Goal: Task Accomplishment & Management: Complete application form

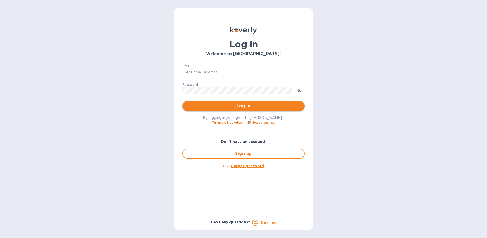
type input "[EMAIL_ADDRESS][DOMAIN_NAME]"
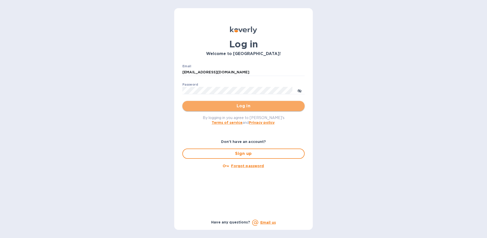
click at [202, 105] on span "Log in" at bounding box center [243, 106] width 114 height 6
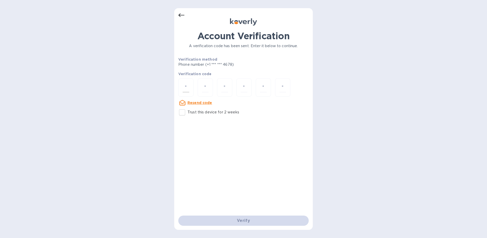
click at [181, 88] on div at bounding box center [185, 87] width 15 height 18
type input "2"
type input "3"
type input "9"
type input "5"
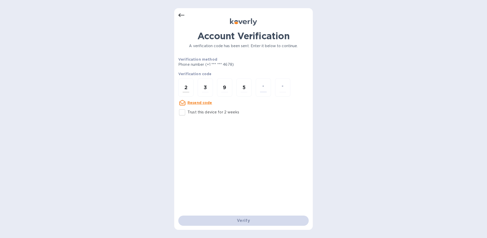
type input "1"
type input "0"
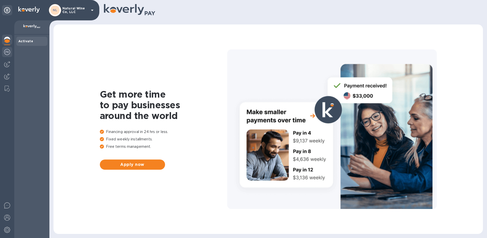
click at [5, 52] on img at bounding box center [7, 52] width 6 height 6
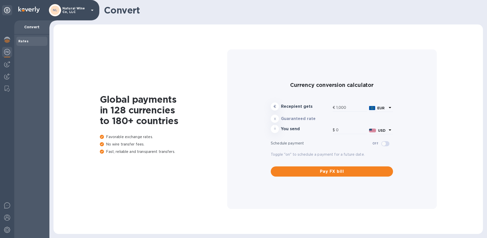
type input "1,171.54"
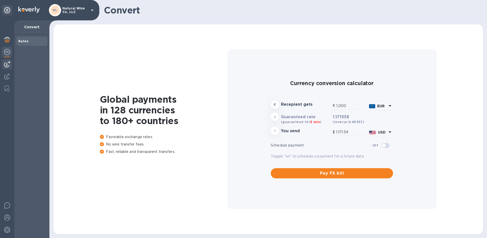
click at [6, 65] on img at bounding box center [7, 64] width 6 height 6
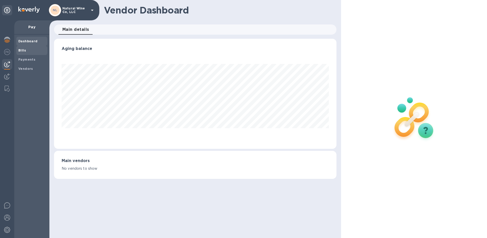
click at [24, 52] on span "Bills" at bounding box center [22, 50] width 8 height 5
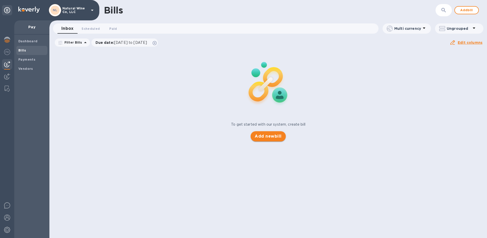
click at [270, 138] on span "Add new bill" at bounding box center [268, 136] width 27 height 6
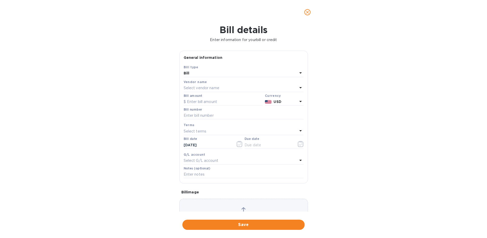
click at [203, 87] on p "Select vendor name" at bounding box center [202, 87] width 36 height 5
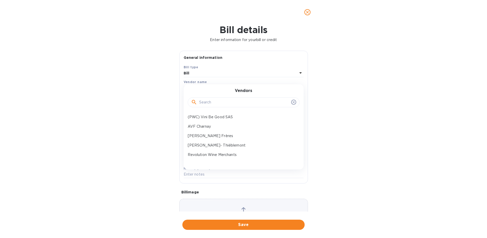
click at [215, 103] on input "text" at bounding box center [244, 103] width 90 height 8
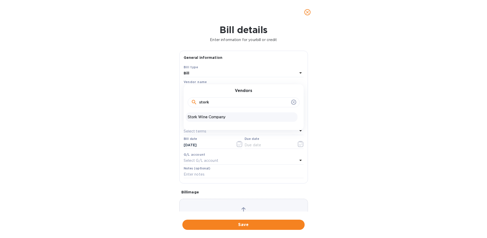
type input "stork"
click at [217, 116] on p "Stork Wine Company" at bounding box center [242, 116] width 108 height 5
click at [222, 104] on input "text" at bounding box center [223, 102] width 79 height 8
type input "1,625.82"
click at [222, 118] on input "text" at bounding box center [244, 116] width 120 height 8
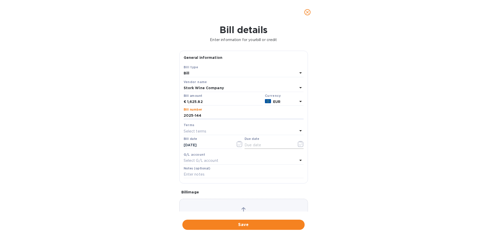
type input "2025-144"
click at [269, 145] on input "text" at bounding box center [268, 145] width 48 height 8
click at [299, 143] on icon "button" at bounding box center [301, 144] width 6 height 6
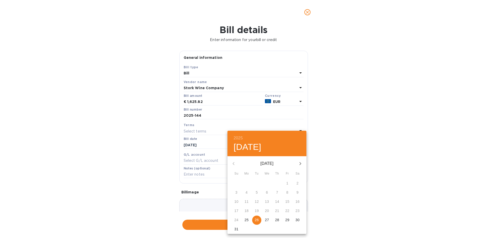
click at [257, 220] on p "26" at bounding box center [257, 219] width 4 height 5
type input "08/26/2025"
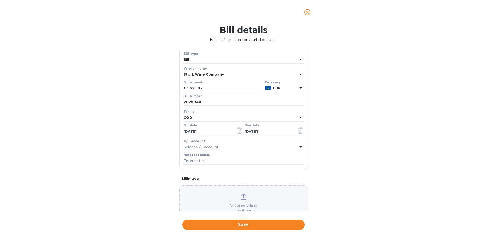
scroll to position [30, 0]
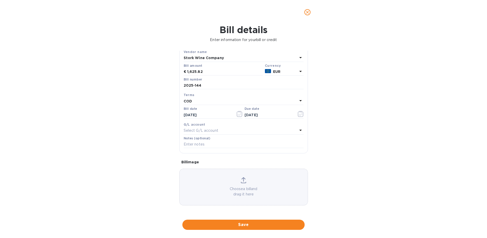
click at [239, 189] on p "Choose a bill and drag it here" at bounding box center [243, 191] width 128 height 11
click at [271, 227] on span "Save" at bounding box center [243, 224] width 114 height 6
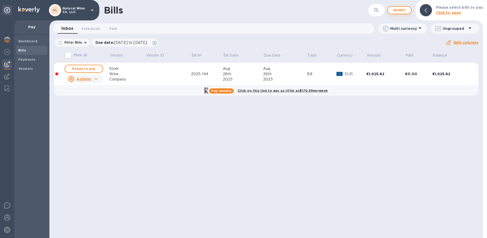
click at [404, 8] on span "Add bill" at bounding box center [399, 10] width 15 height 6
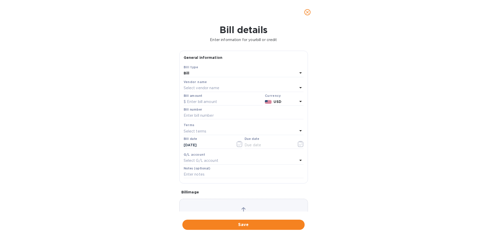
click at [202, 88] on p "Select vendor name" at bounding box center [202, 87] width 36 height 5
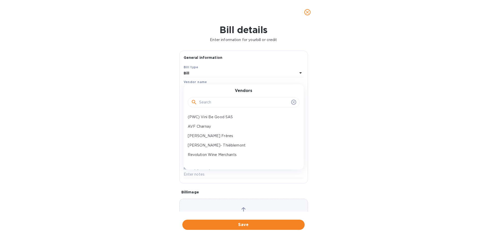
click at [205, 106] on input "text" at bounding box center [244, 103] width 90 height 8
type input "stork"
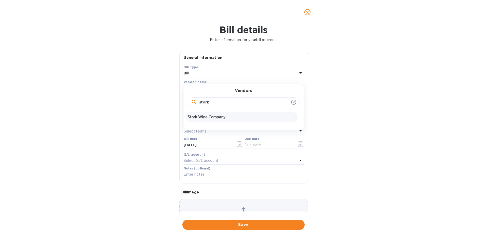
click at [202, 119] on p "Stork Wine Company" at bounding box center [242, 116] width 108 height 5
click at [202, 115] on input "text" at bounding box center [244, 116] width 120 height 8
click at [197, 103] on input "text" at bounding box center [223, 102] width 79 height 8
type input "1,625.82"
click at [193, 116] on input "text" at bounding box center [244, 116] width 120 height 8
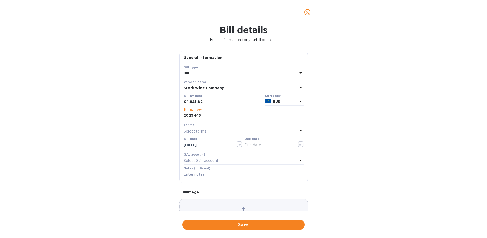
type input "2025-145"
click at [257, 147] on input "text" at bounding box center [268, 145] width 48 height 8
click at [298, 144] on icon "button" at bounding box center [301, 144] width 6 height 6
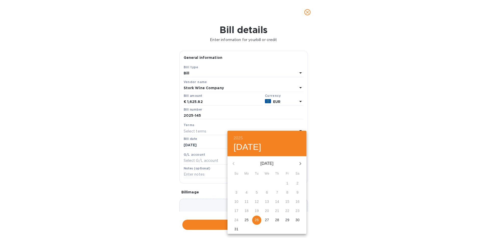
click at [258, 220] on p "26" at bounding box center [257, 219] width 4 height 5
type input "08/26/2025"
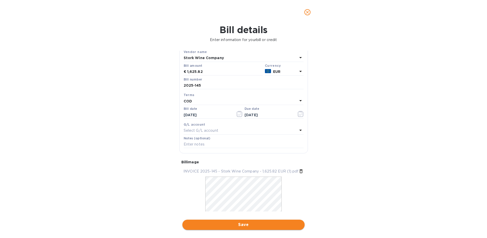
click at [223, 224] on span "Save" at bounding box center [243, 224] width 114 height 6
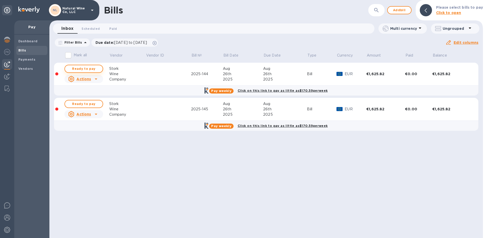
click at [86, 69] on span "Ready to pay" at bounding box center [84, 69] width 30 height 6
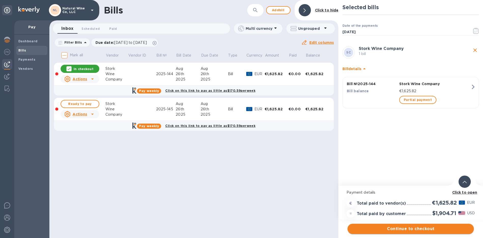
click at [420, 229] on span "Continue to checkout" at bounding box center [411, 229] width 118 height 6
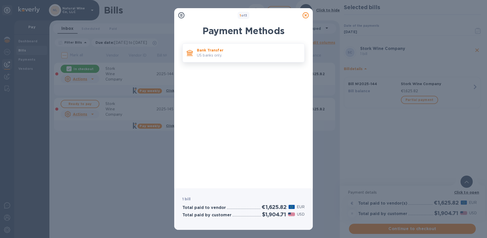
click at [227, 53] on p "US banks only." at bounding box center [248, 55] width 103 height 5
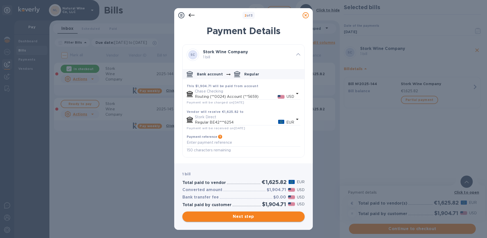
click at [243, 215] on span "Next step" at bounding box center [243, 216] width 114 height 6
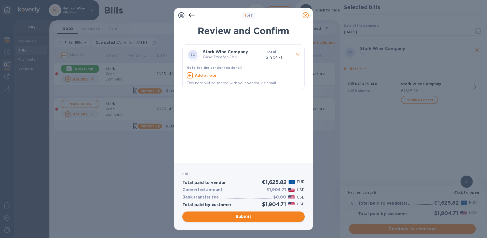
click at [244, 216] on span "Submit" at bounding box center [243, 216] width 114 height 6
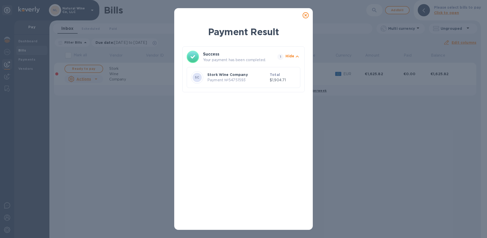
click at [306, 16] on icon at bounding box center [305, 15] width 6 height 6
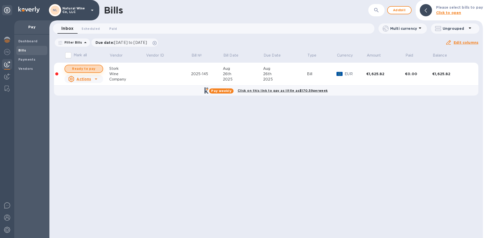
click at [85, 68] on span "Ready to pay" at bounding box center [84, 69] width 30 height 6
checkbox input "true"
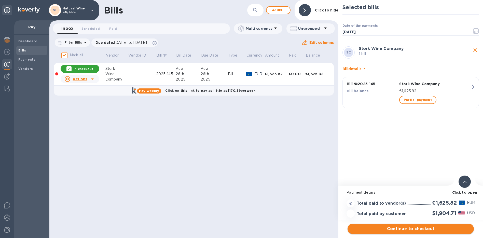
click at [401, 229] on span "Continue to checkout" at bounding box center [411, 229] width 118 height 6
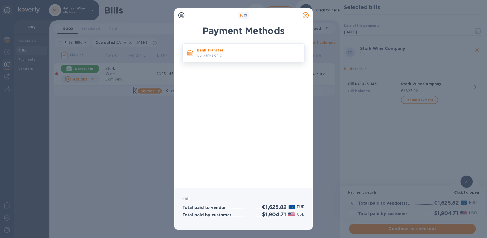
click at [242, 58] on p "US banks only." at bounding box center [248, 55] width 103 height 5
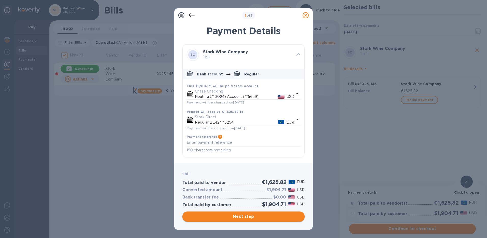
click at [241, 218] on span "Next step" at bounding box center [243, 216] width 114 height 6
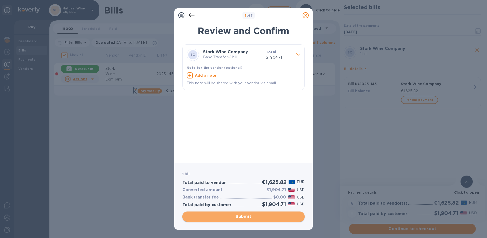
click at [243, 217] on span "Submit" at bounding box center [243, 216] width 114 height 6
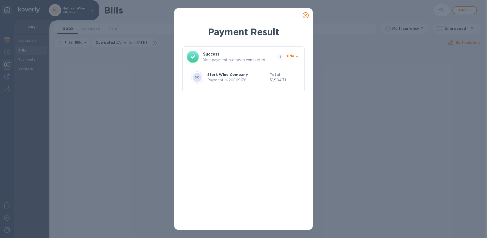
click at [306, 16] on icon at bounding box center [305, 15] width 6 height 6
